Goal: Information Seeking & Learning: Learn about a topic

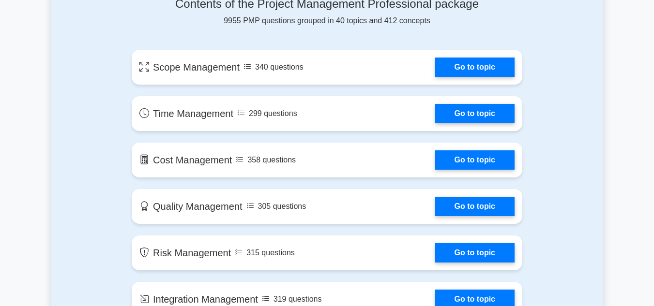
scroll to position [803, 0]
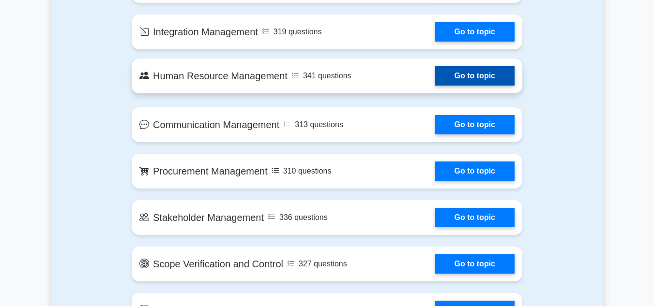
click at [435, 79] on link "Go to topic" at bounding box center [474, 75] width 79 height 19
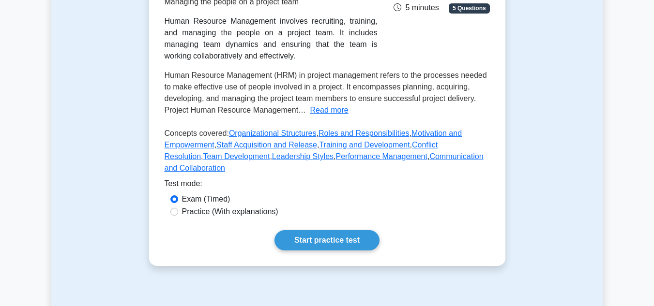
scroll to position [213, 0]
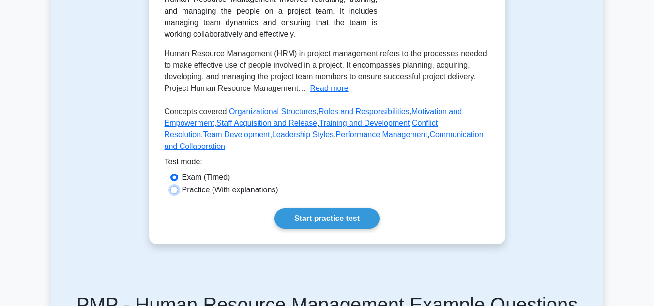
click at [176, 186] on input "Practice (With explanations)" at bounding box center [174, 190] width 8 height 8
radio input "true"
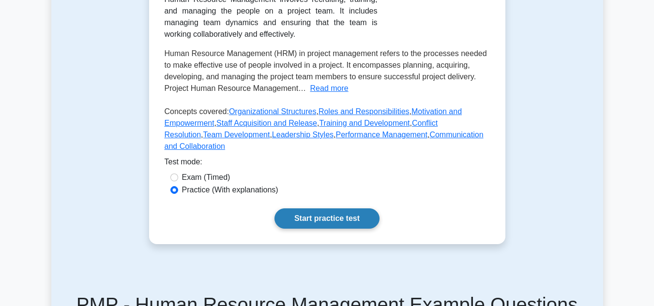
click at [343, 212] on link "Start practice test" at bounding box center [326, 219] width 105 height 20
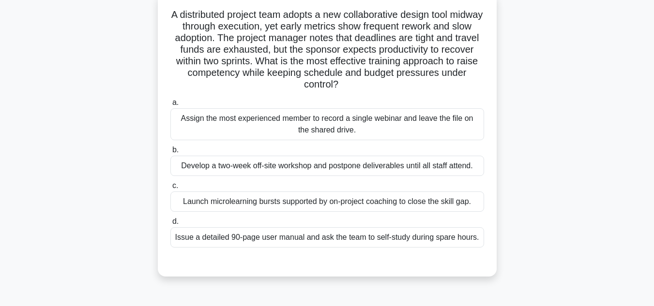
scroll to position [61, 0]
click at [419, 127] on div "Assign the most experienced member to record a single webinar and leave the fil…" at bounding box center [327, 124] width 314 height 32
click at [170, 106] on input "a. Assign the most experienced member to record a single webinar and leave the …" at bounding box center [170, 102] width 0 height 6
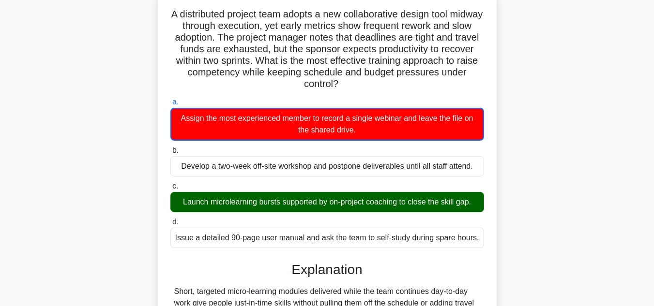
click at [170, 148] on input "b. Develop a two-week off-site workshop and postpone deliverables until all sta…" at bounding box center [170, 151] width 0 height 6
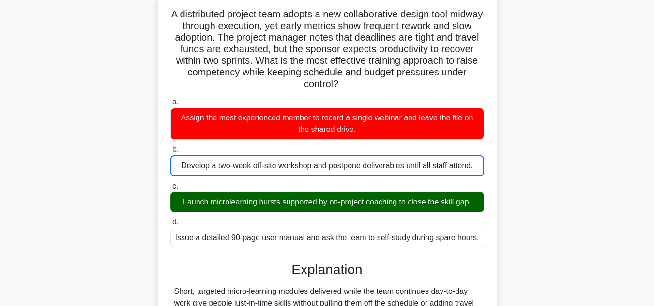
click at [170, 183] on input "c. Launch microlearning bursts supported by on-project coaching to close the sk…" at bounding box center [170, 186] width 0 height 6
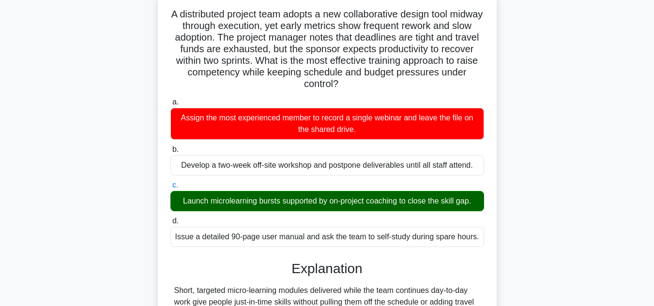
click at [170, 218] on input "d. Issue a detailed 90-page user manual and ask the team to self-study during s…" at bounding box center [170, 221] width 0 height 6
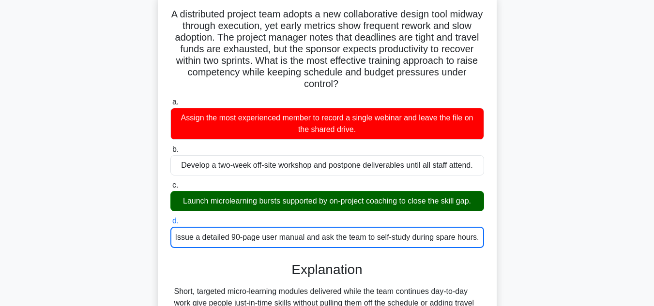
click at [170, 99] on input "a. Assign the most experienced member to record a single webinar and leave the …" at bounding box center [170, 102] width 0 height 6
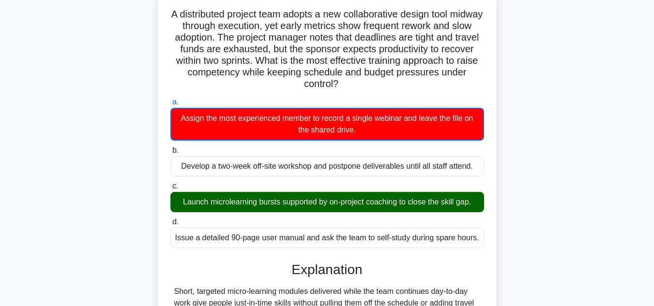
click at [170, 148] on input "b. Develop a two-week off-site workshop and postpone deliverables until all sta…" at bounding box center [170, 151] width 0 height 6
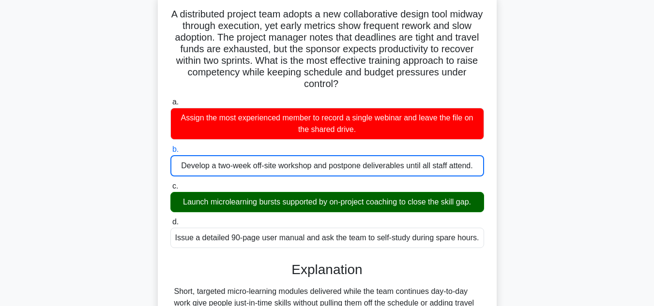
click at [170, 183] on input "c. Launch microlearning bursts supported by on-project coaching to close the sk…" at bounding box center [170, 186] width 0 height 6
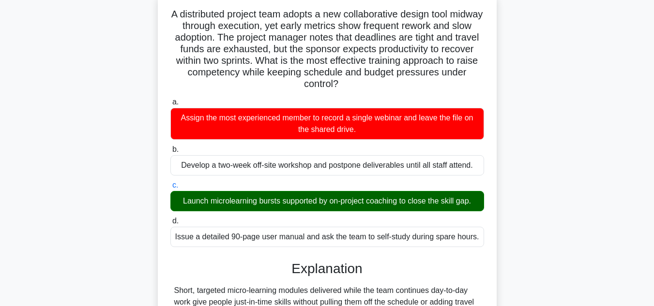
click at [170, 218] on input "d. Issue a detailed 90-page user manual and ask the team to self-study during s…" at bounding box center [170, 221] width 0 height 6
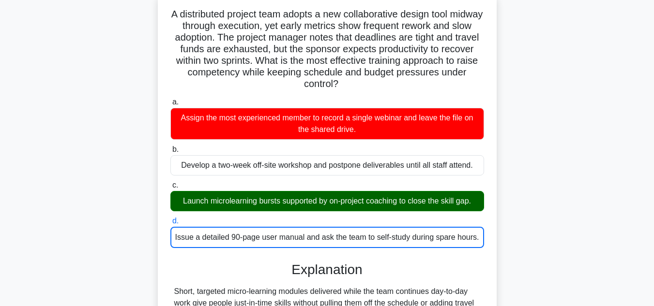
click at [170, 99] on input "a. Assign the most experienced member to record a single webinar and leave the …" at bounding box center [170, 102] width 0 height 6
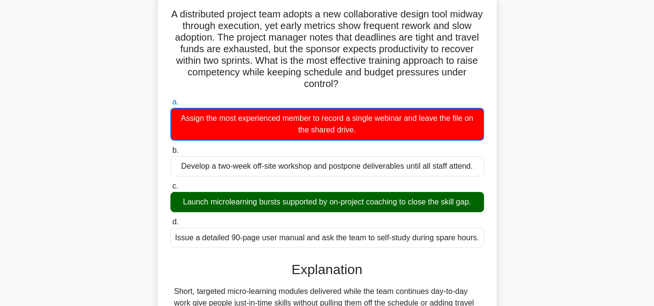
click at [170, 148] on input "b. Develop a two-week off-site workshop and postpone deliverables until all sta…" at bounding box center [170, 151] width 0 height 6
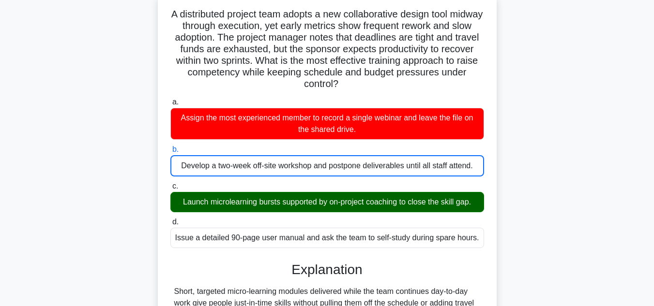
click at [170, 183] on input "c. Launch microlearning bursts supported by on-project coaching to close the sk…" at bounding box center [170, 186] width 0 height 6
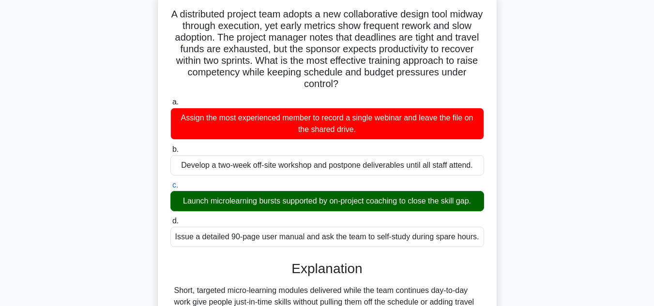
click at [170, 218] on input "d. Issue a detailed 90-page user manual and ask the team to self-study during s…" at bounding box center [170, 221] width 0 height 6
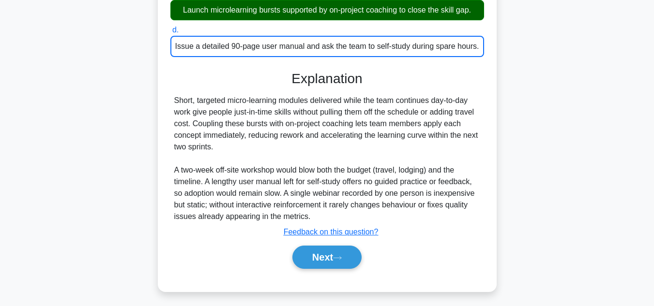
scroll to position [257, 0]
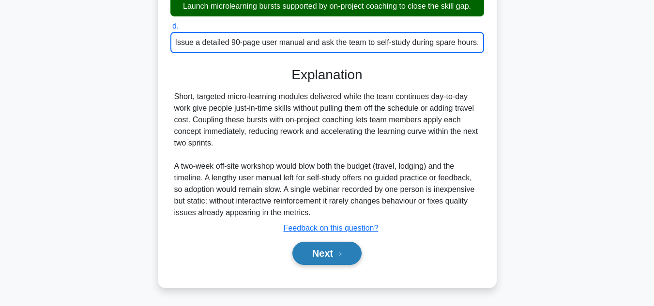
click at [328, 251] on button "Next" at bounding box center [326, 253] width 69 height 23
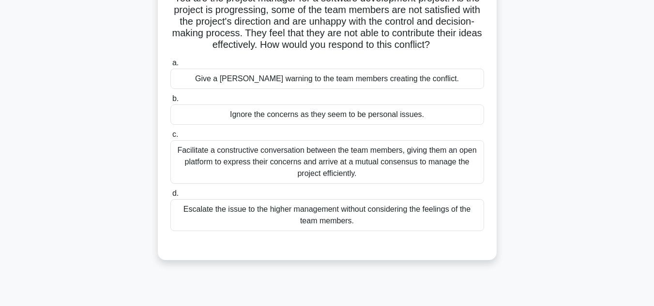
scroll to position [58, 0]
